Goal: Information Seeking & Learning: Learn about a topic

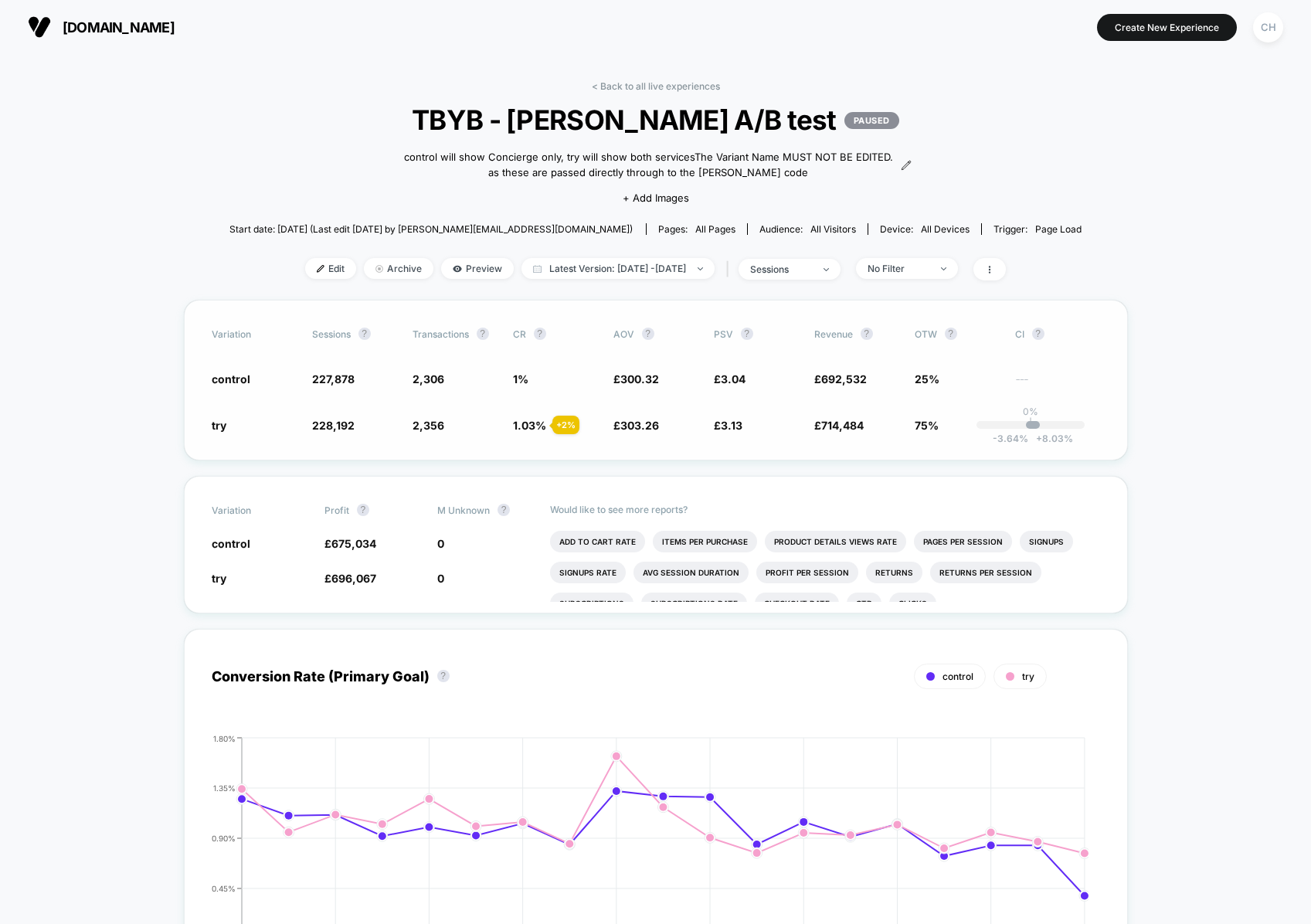
click at [571, 428] on div "+ 2 %" at bounding box center [566, 425] width 27 height 18
click at [567, 427] on div "+ 2 %" at bounding box center [566, 425] width 27 height 18
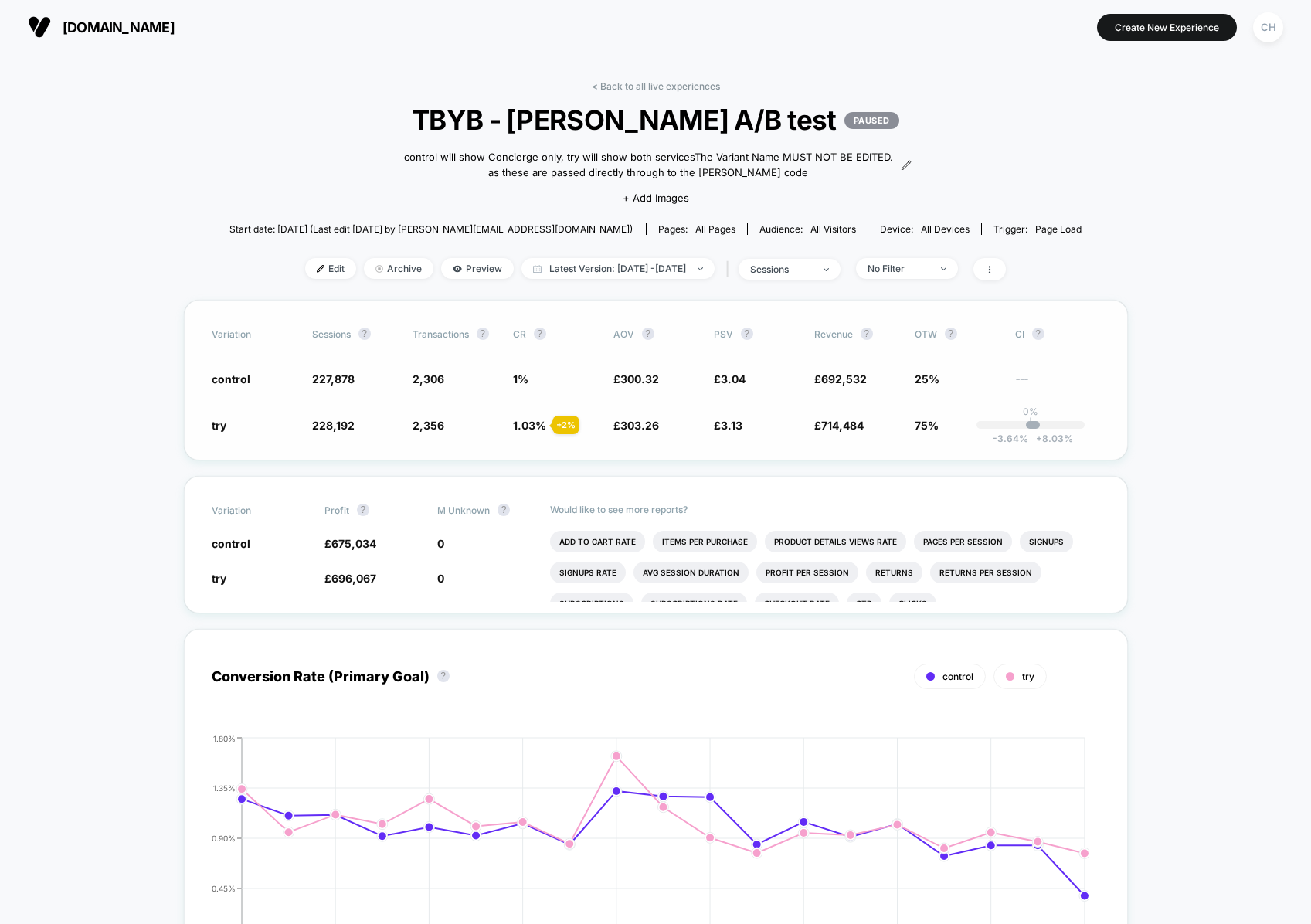
drag, startPoint x: 546, startPoint y: 427, endPoint x: 514, endPoint y: 426, distance: 32.0
click at [545, 427] on span "1.03 % + 2 %" at bounding box center [556, 424] width 85 height 15
click at [510, 426] on div "try 228,192 + 0.14 % 2,356 + 2 % 1.03 % + 2 % £ 303.26 + 0.98 % £ 3.13 + 3 % £ …" at bounding box center [656, 424] width 889 height 15
drag, startPoint x: 533, startPoint y: 362, endPoint x: 533, endPoint y: 414, distance: 52.0
click at [533, 414] on div "Variation Sessions ? Transactions ? CR ? AOV ? PSV ? Revenue ? OTW ? CI ? contr…" at bounding box center [655, 380] width 944 height 161
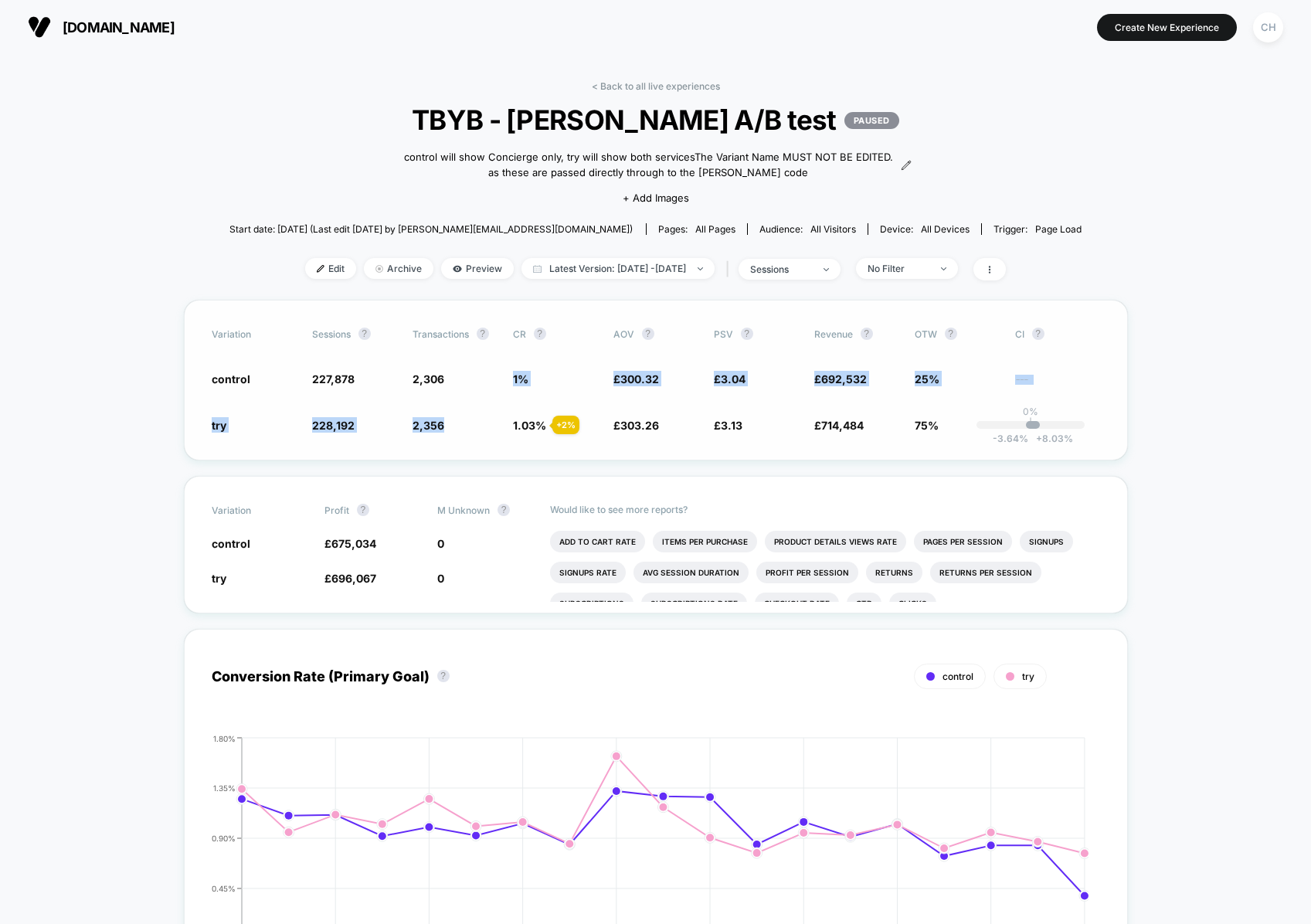
click at [535, 339] on span "CR ?" at bounding box center [556, 334] width 85 height 13
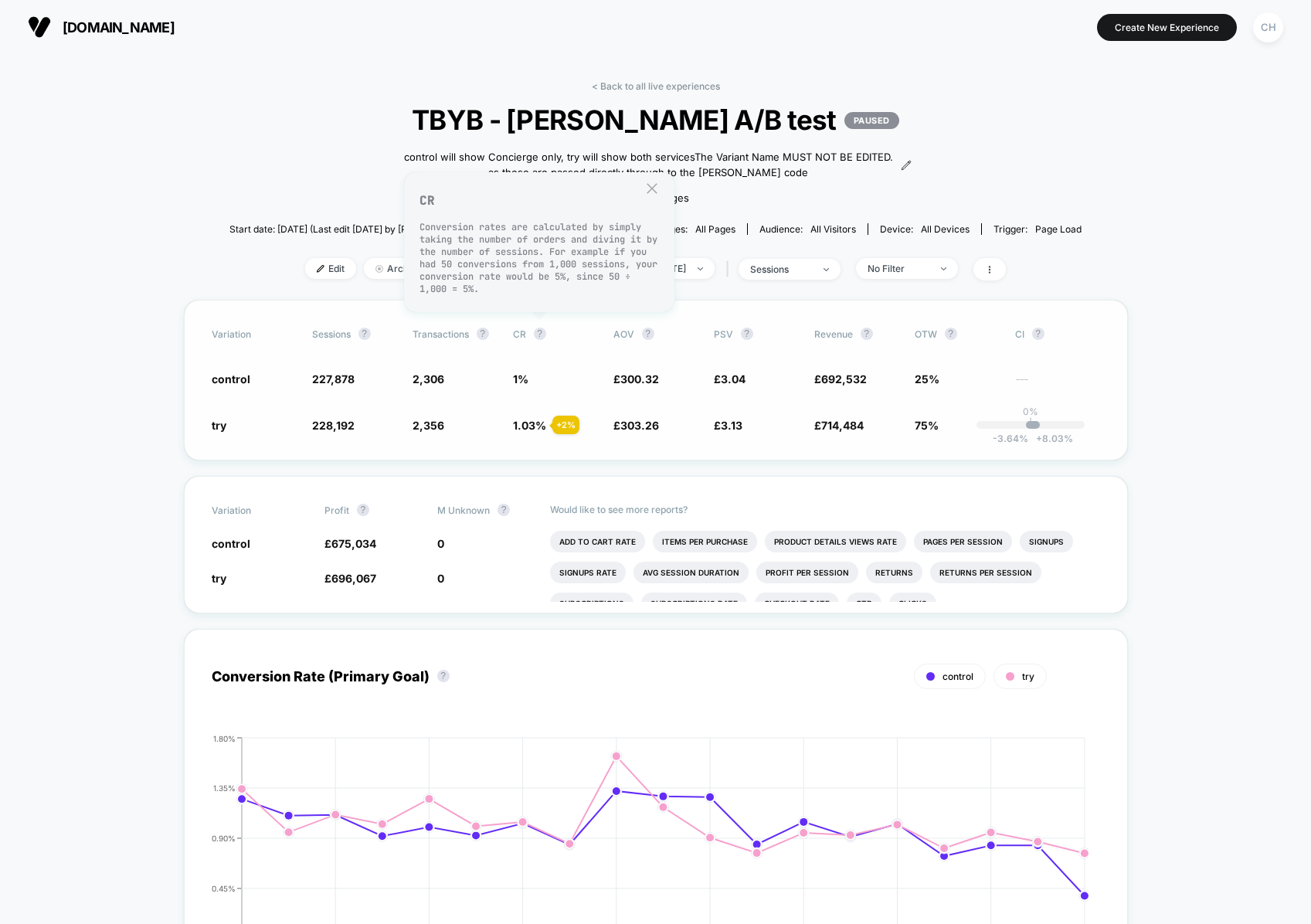
click at [545, 328] on span "CR ?" at bounding box center [556, 334] width 85 height 13
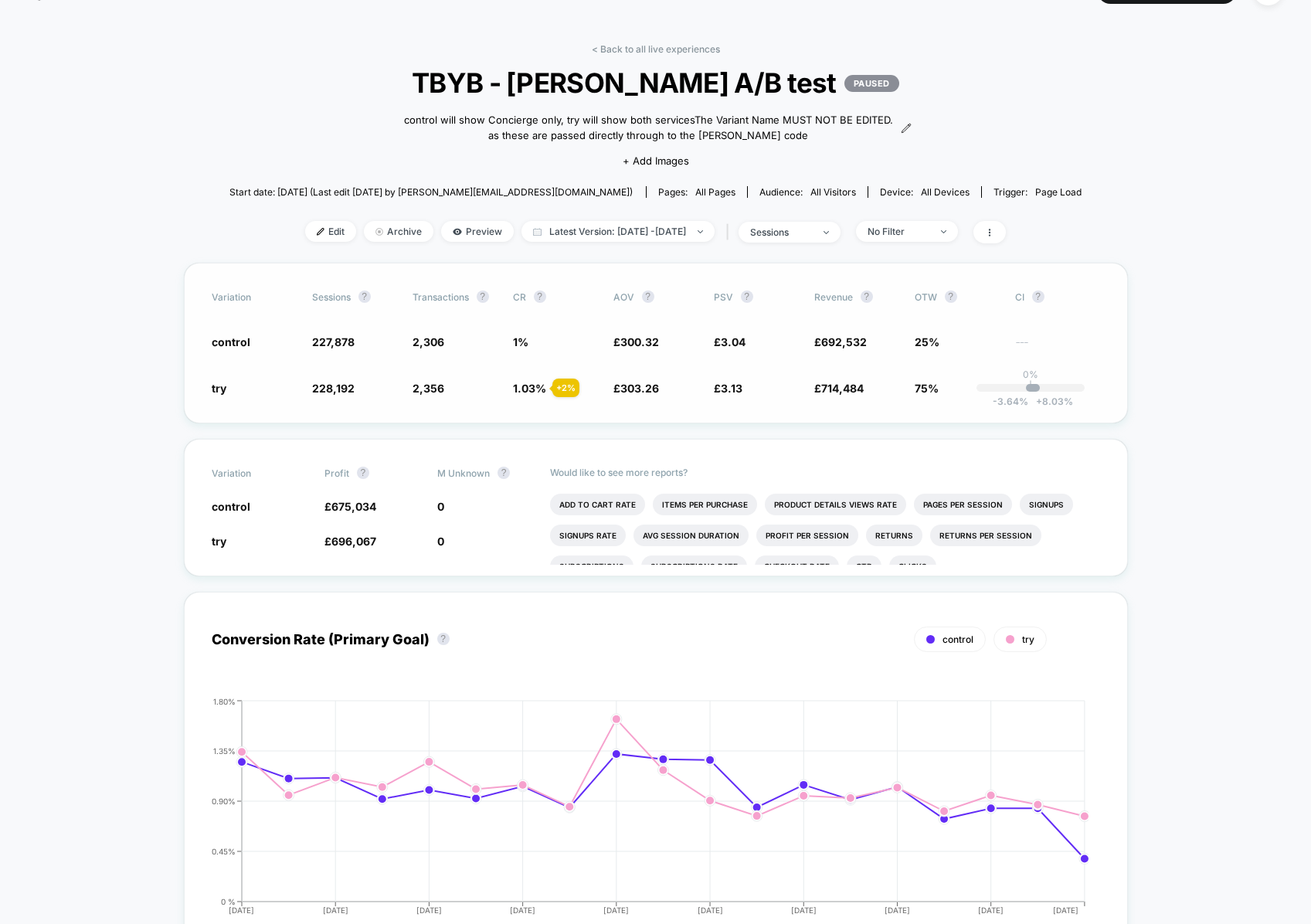
scroll to position [19, 0]
